Goal: Book appointment/travel/reservation

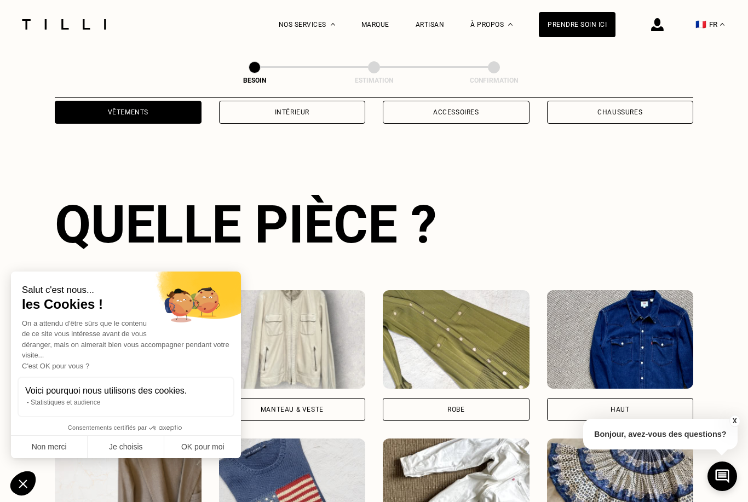
scroll to position [358, 0]
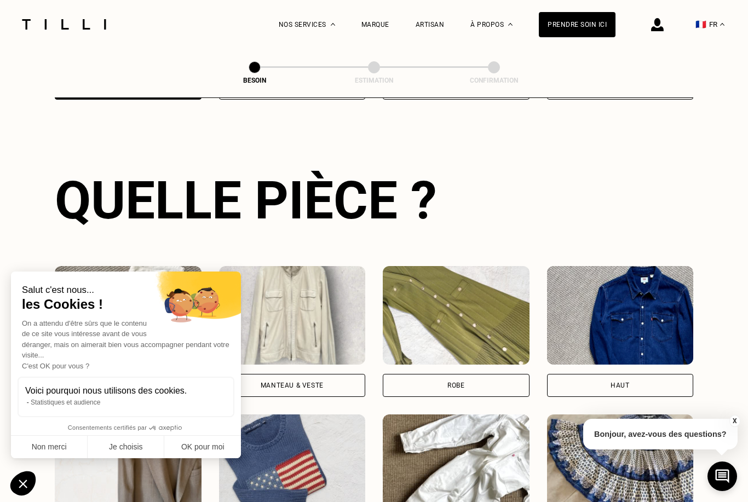
click at [58, 446] on button "Non merci" at bounding box center [49, 447] width 77 height 23
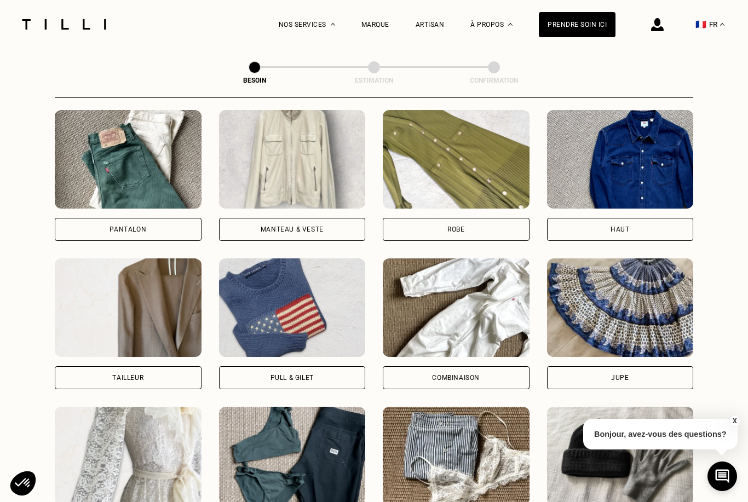
scroll to position [513, 0]
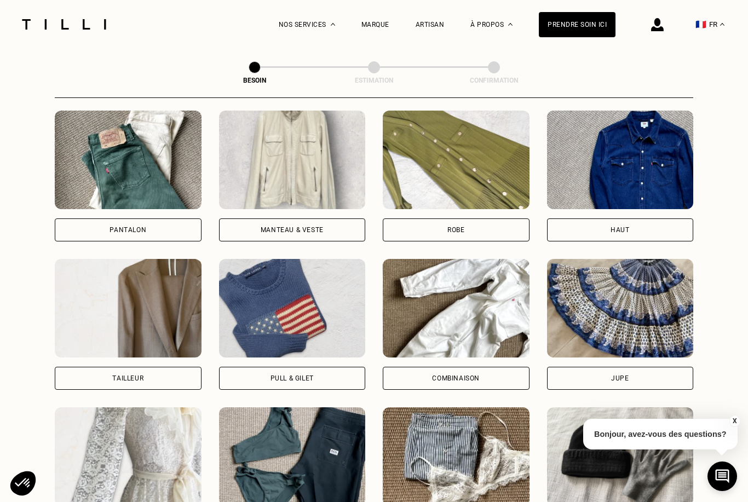
click at [331, 219] on div "Manteau & Veste" at bounding box center [292, 230] width 147 height 23
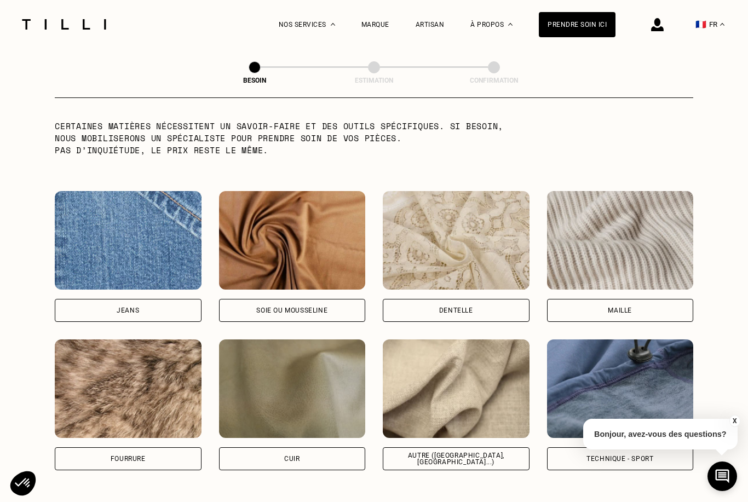
scroll to position [1098, 0]
click at [319, 387] on div "Pour le moment, nous traitons que le cuir léger comme les hauts & pantalons (pa…" at bounding box center [292, 397] width 123 height 33
select select "FR"
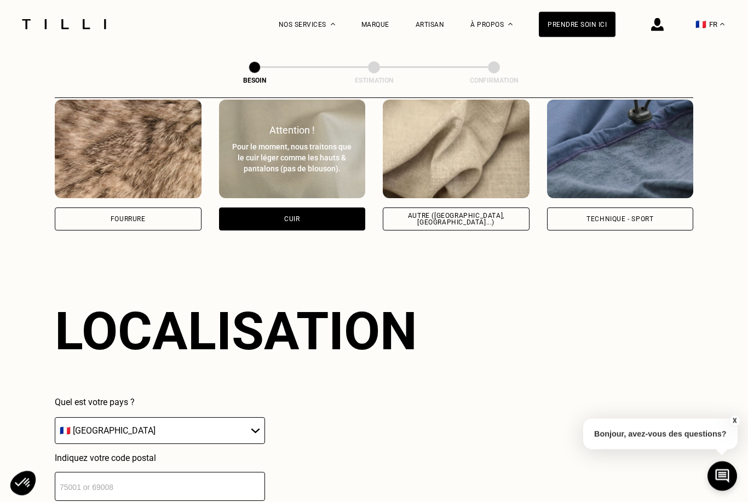
scroll to position [1338, 0]
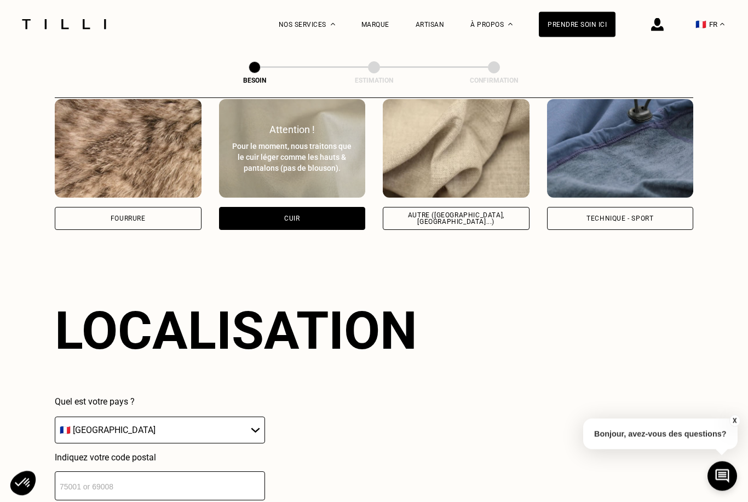
click at [497, 213] on div "Autre ([GEOGRAPHIC_DATA], [GEOGRAPHIC_DATA]...)" at bounding box center [456, 219] width 128 height 13
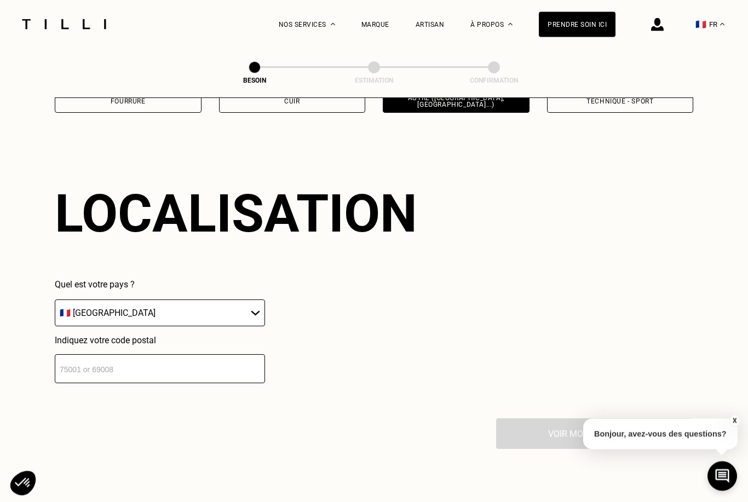
scroll to position [1473, 0]
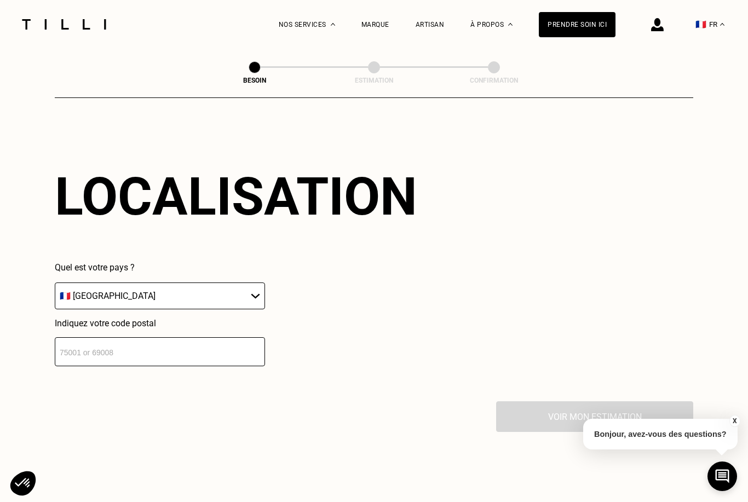
click at [238, 352] on input "number" at bounding box center [160, 351] width 210 height 29
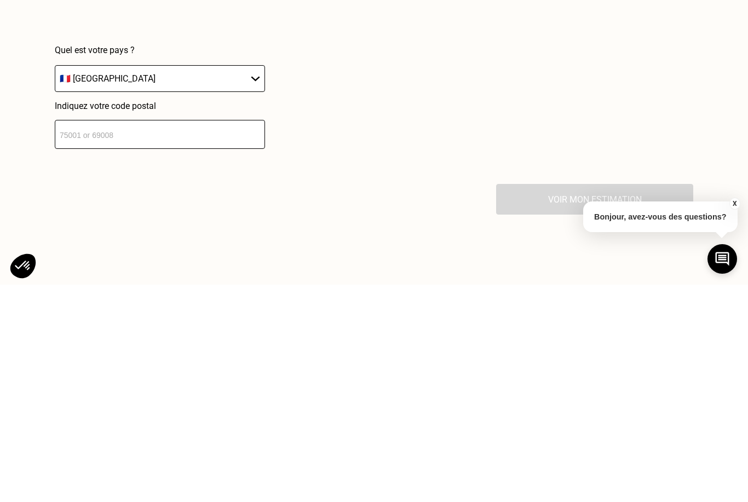
scroll to position [1690, 0]
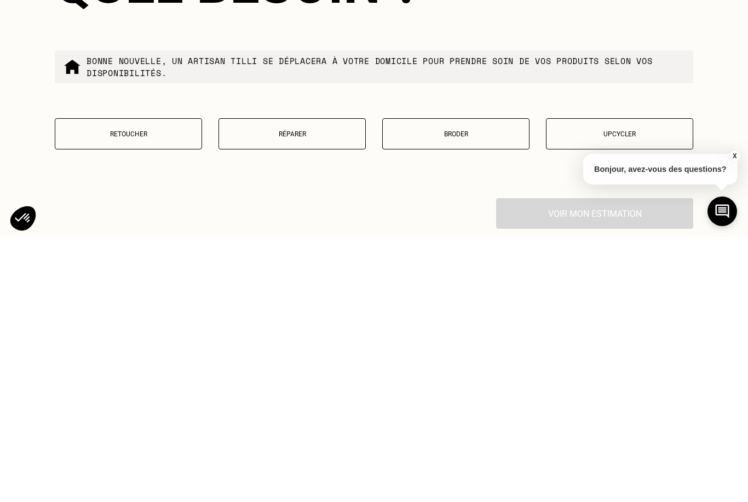
type input "38240"
click at [327, 383] on button "Réparer" at bounding box center [292, 398] width 147 height 31
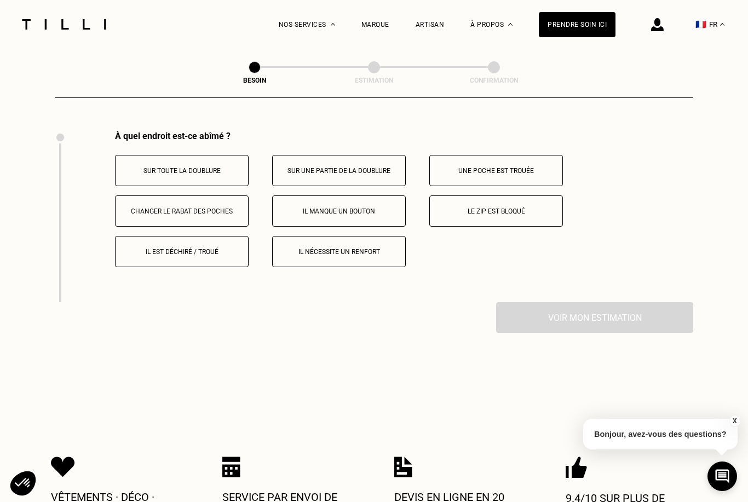
scroll to position [2032, 0]
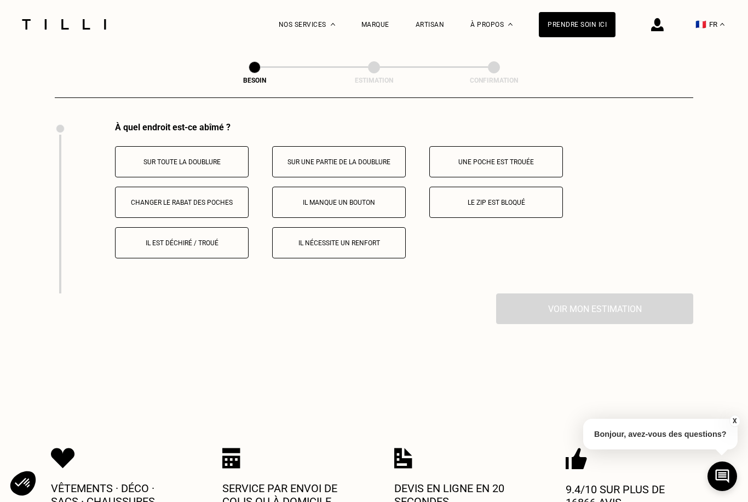
click at [142, 249] on button "Il est déchiré / troué" at bounding box center [182, 242] width 134 height 31
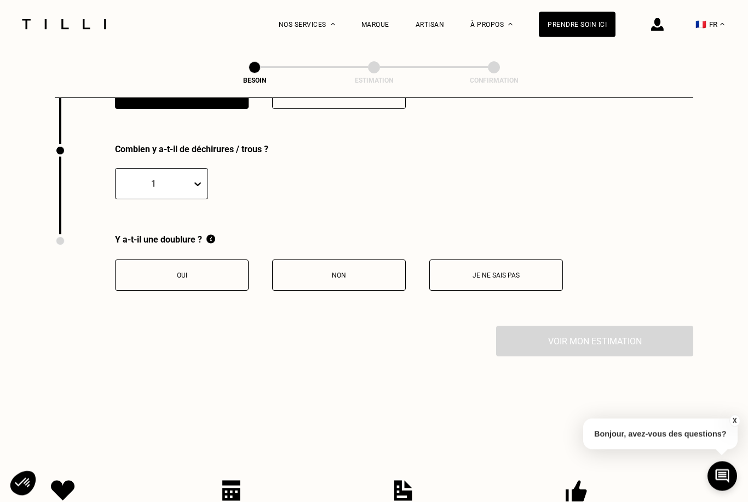
scroll to position [2203, 0]
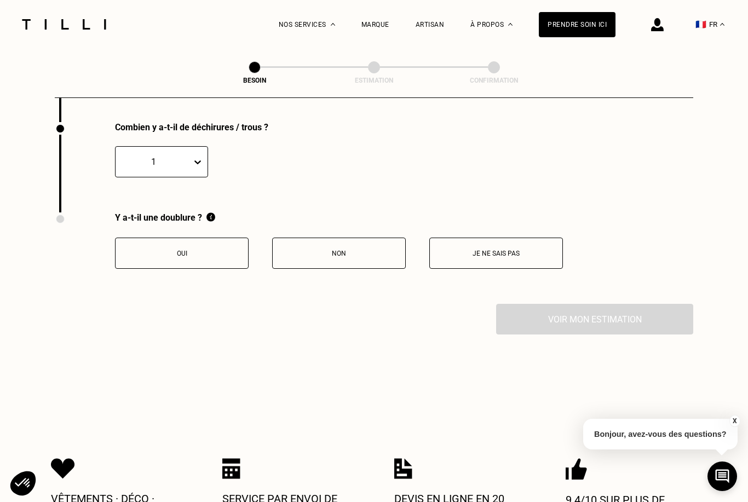
click at [478, 268] on button "Je ne sais pas" at bounding box center [496, 253] width 134 height 31
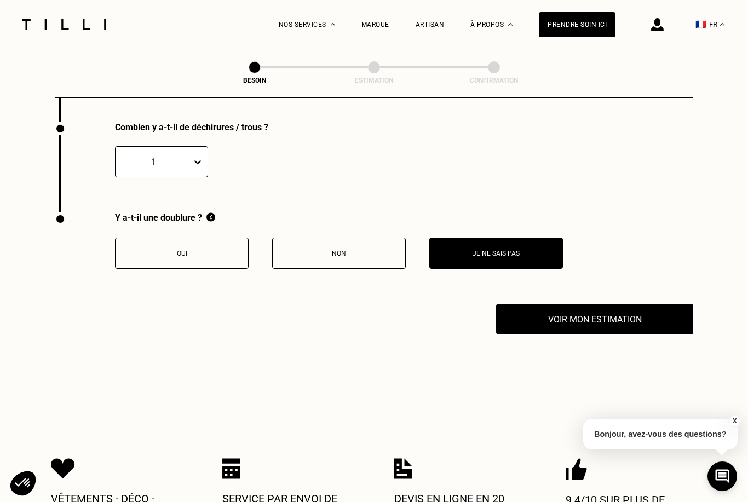
click at [640, 310] on button "Voir mon estimation" at bounding box center [594, 319] width 197 height 31
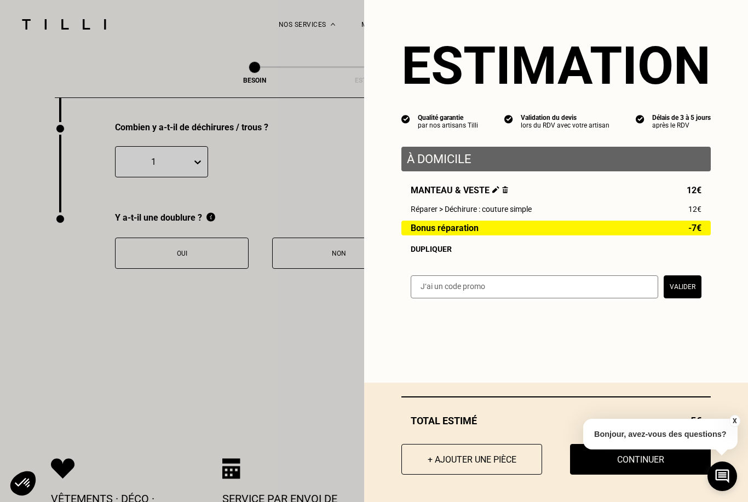
click at [646, 475] on button "Continuer" at bounding box center [640, 459] width 141 height 31
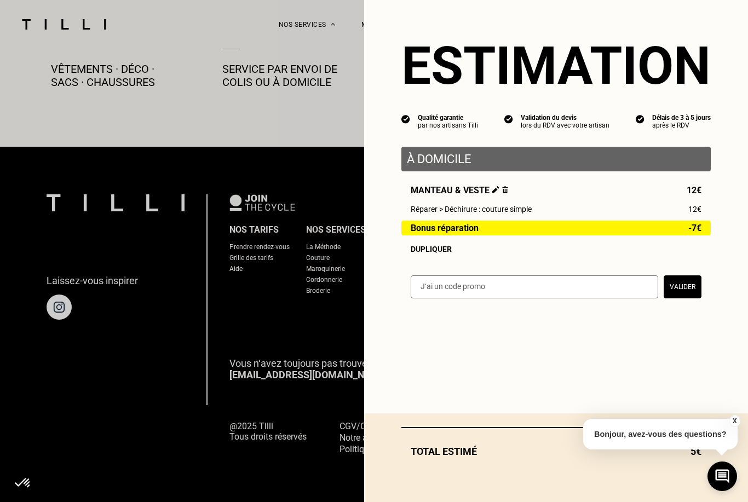
scroll to position [572, 0]
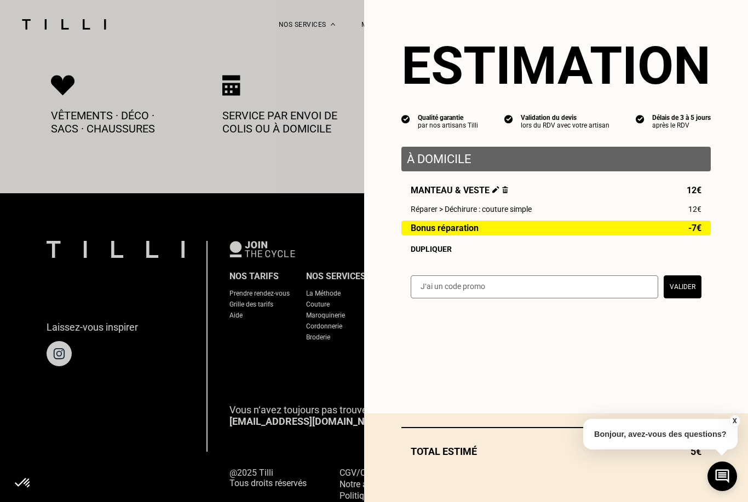
select select "FR"
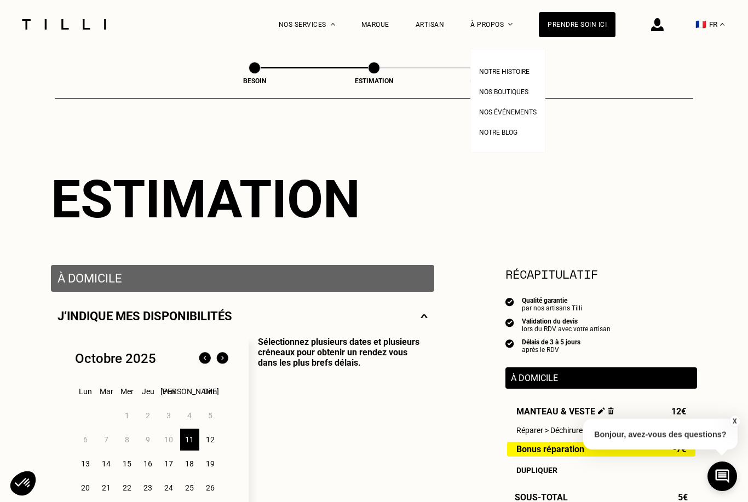
click at [515, 92] on span "Nos boutiques" at bounding box center [503, 92] width 49 height 8
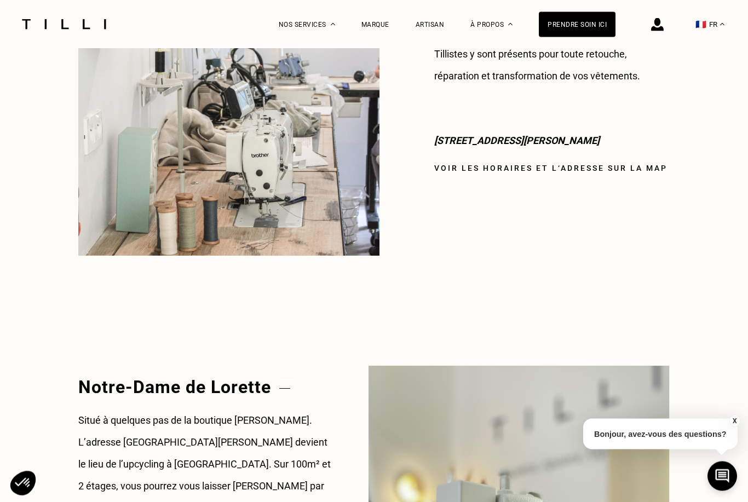
scroll to position [994, 0]
